Goal: Task Accomplishment & Management: Manage account settings

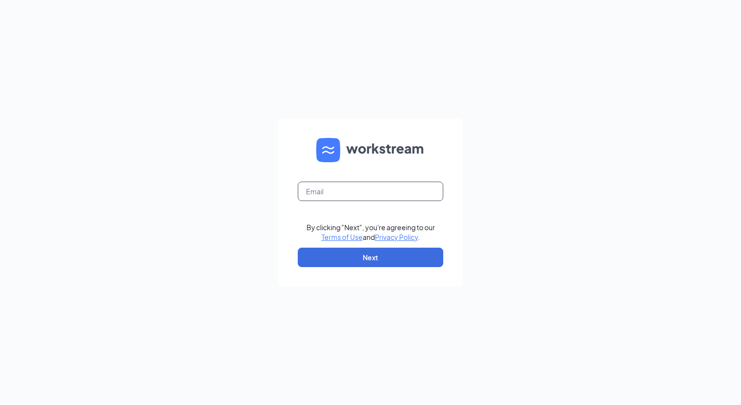
type input "[EMAIL_ADDRESS][PERSON_NAME][DOMAIN_NAME]"
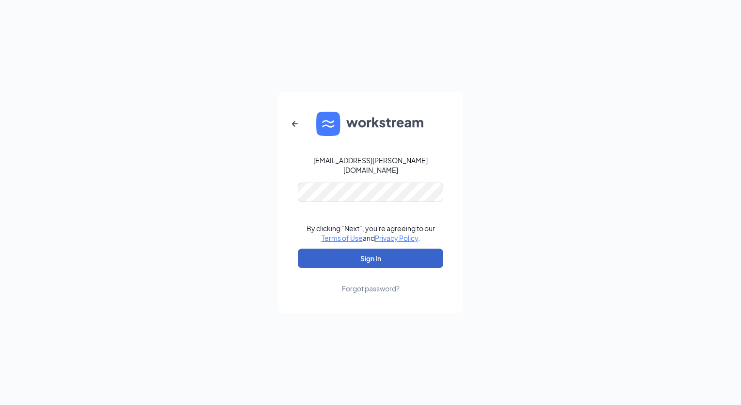
click at [367, 254] on button "Sign In" at bounding box center [371, 257] width 146 height 19
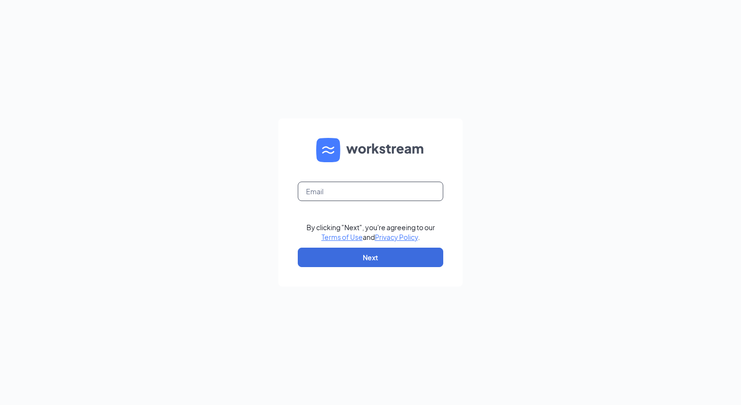
type input "[EMAIL_ADDRESS][PERSON_NAME][DOMAIN_NAME]"
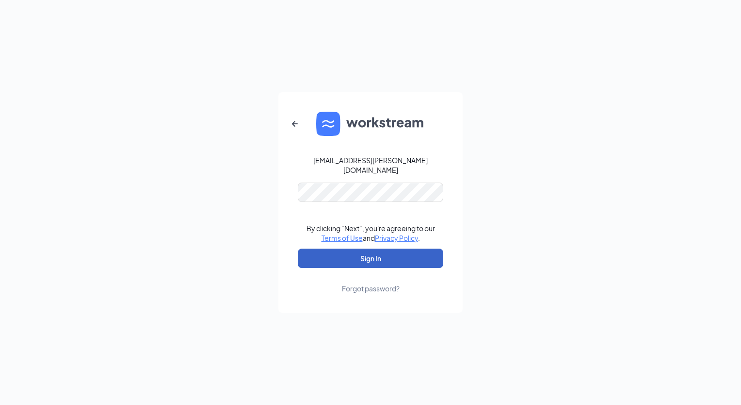
click at [367, 248] on button "Sign In" at bounding box center [371, 257] width 146 height 19
click at [367, 255] on button "Sign In" at bounding box center [371, 257] width 146 height 19
click at [363, 283] on div "Forgot password?" at bounding box center [371, 288] width 58 height 10
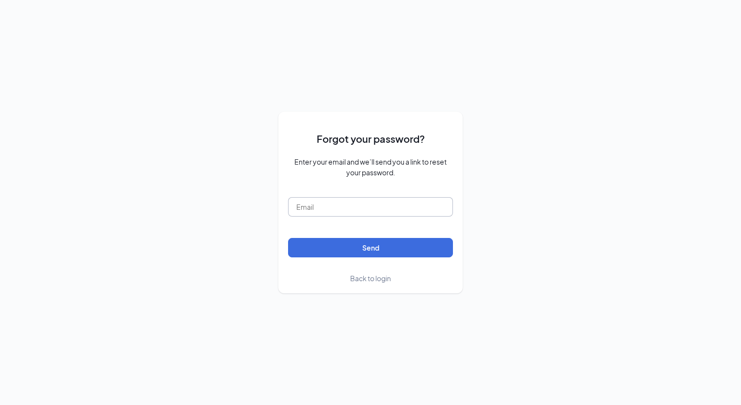
click at [358, 201] on input "text" at bounding box center [370, 206] width 165 height 19
type input "[EMAIL_ADDRESS][PERSON_NAME][DOMAIN_NAME]"
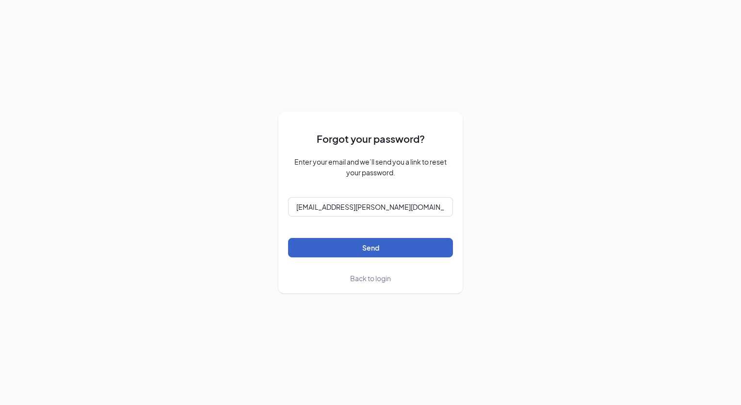
click at [372, 246] on button "Send" at bounding box center [370, 247] width 165 height 19
